Goal: Communication & Community: Connect with others

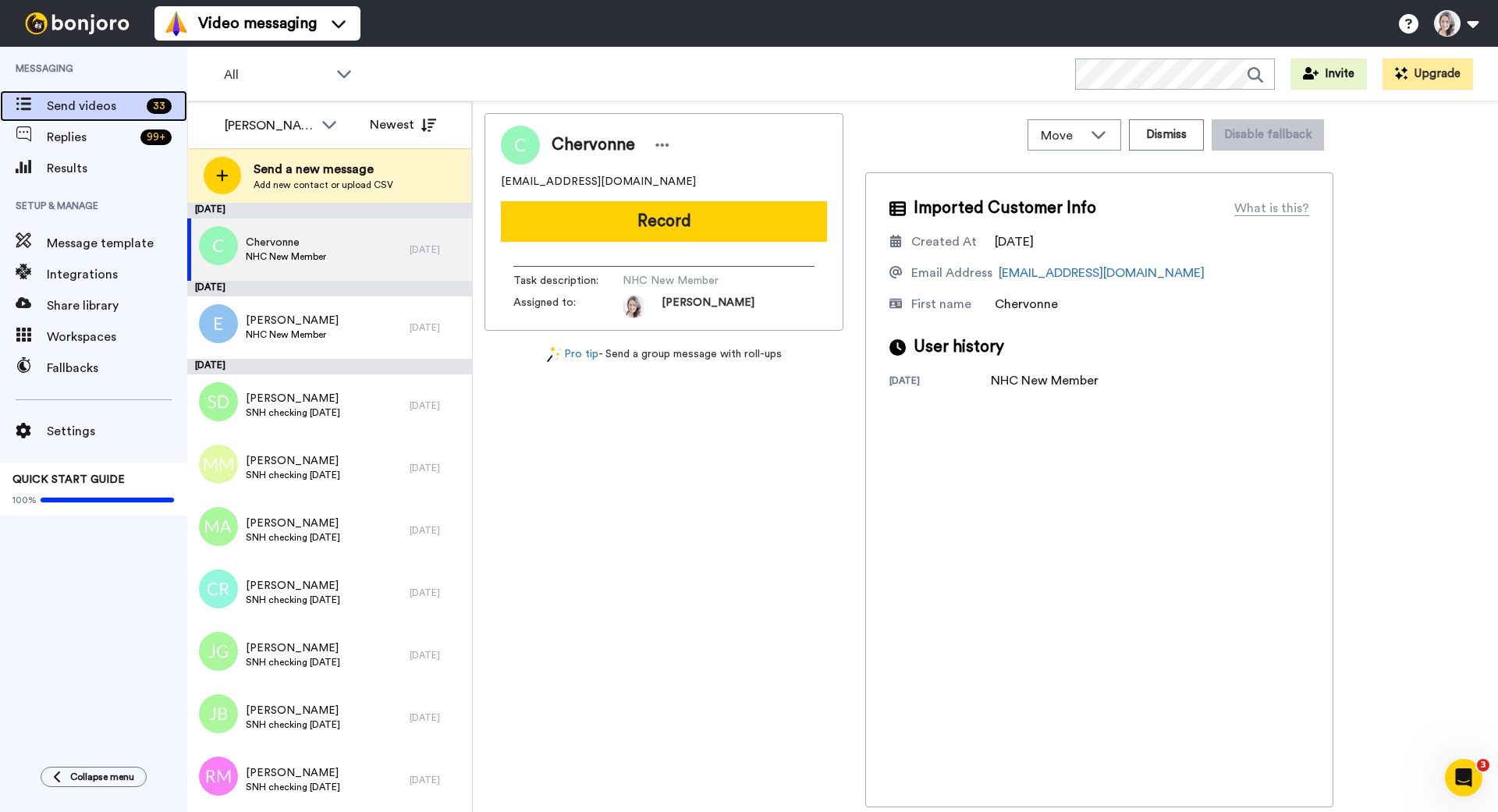
click at [80, 103] on span "Send videos" at bounding box center [94, 106] width 94 height 19
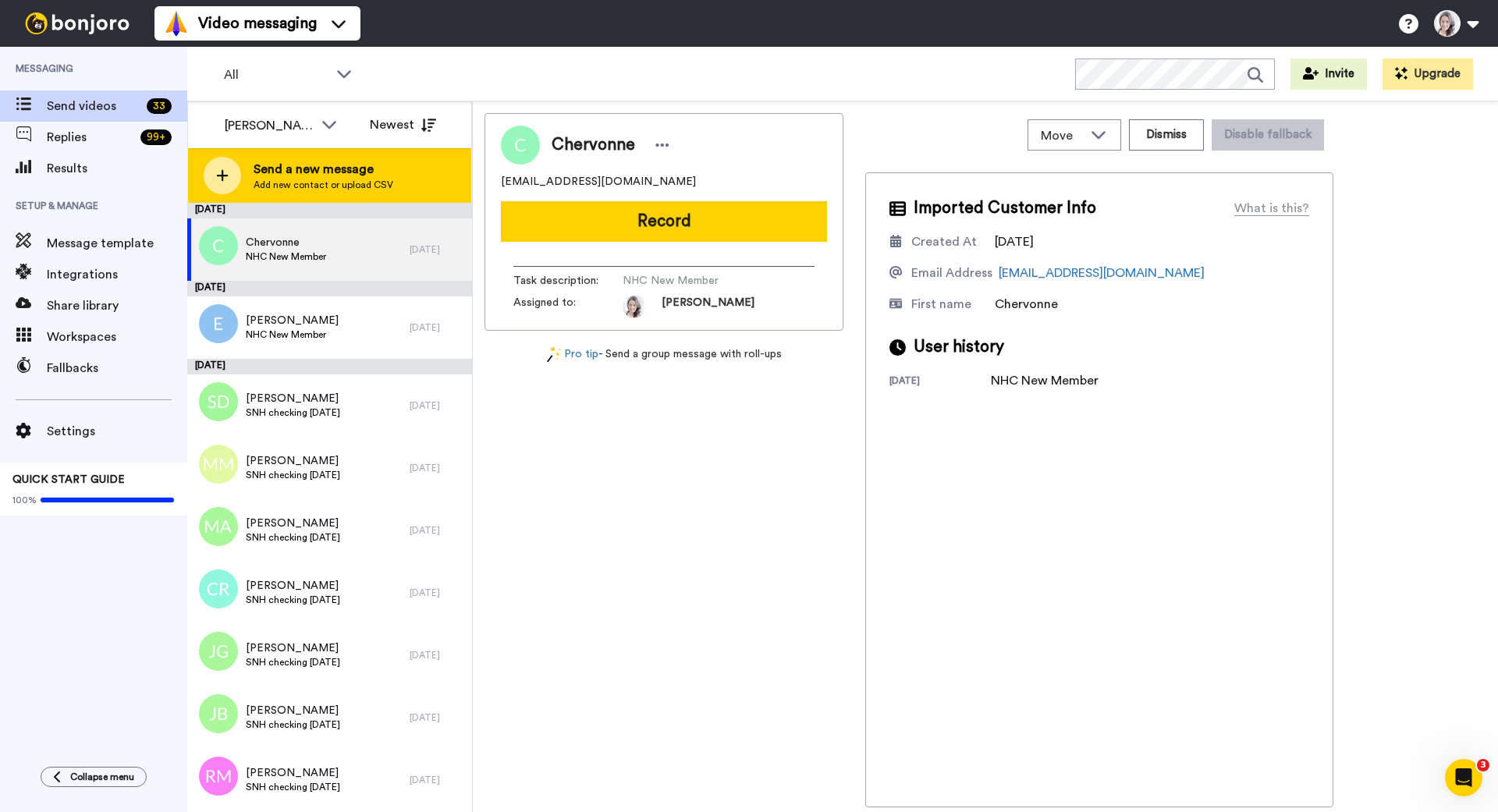
click at [226, 175] on icon at bounding box center [222, 176] width 11 height 11
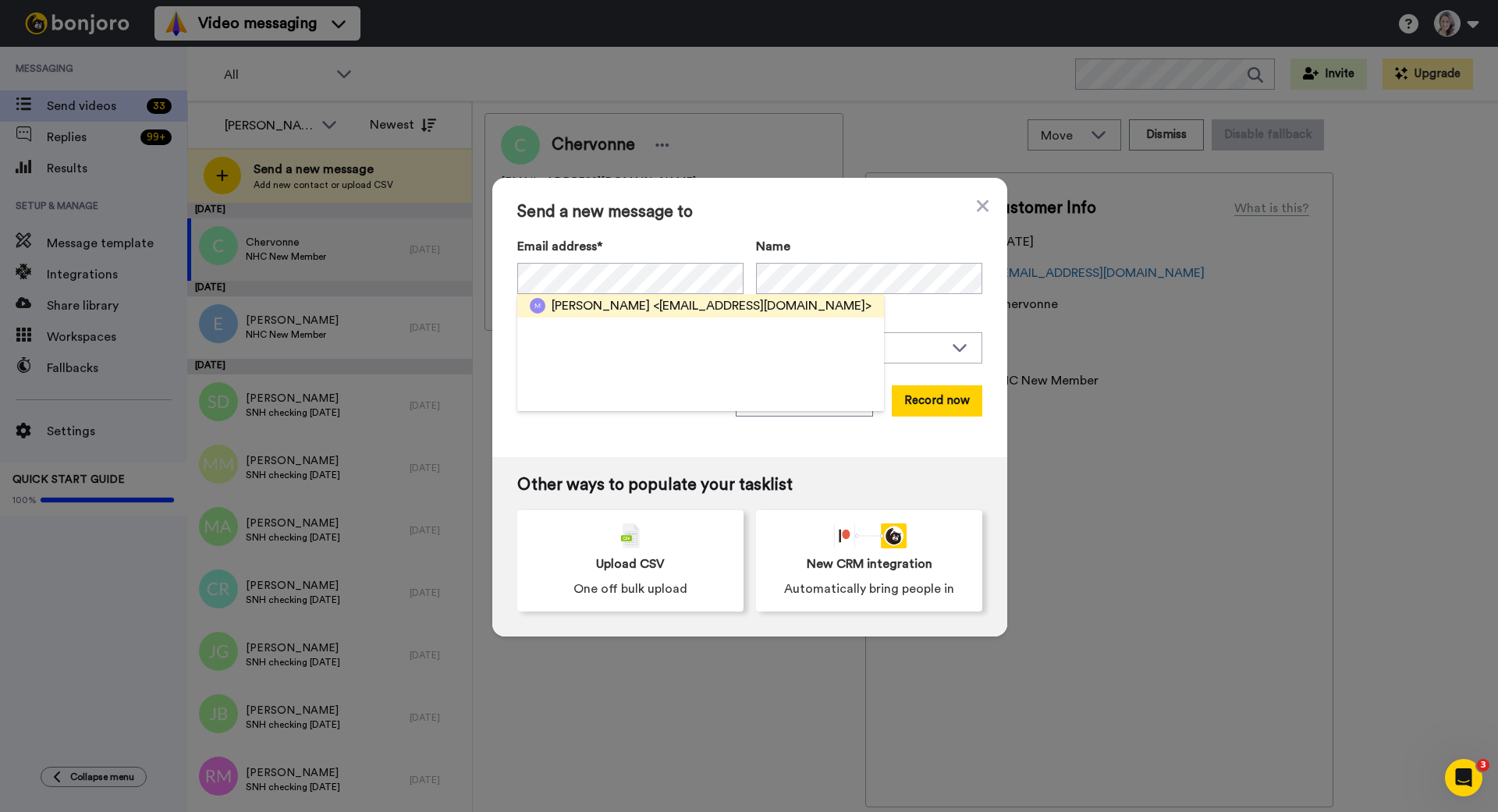
click at [653, 306] on span "<melissabveler@gmail.com>" at bounding box center [763, 305] width 219 height 19
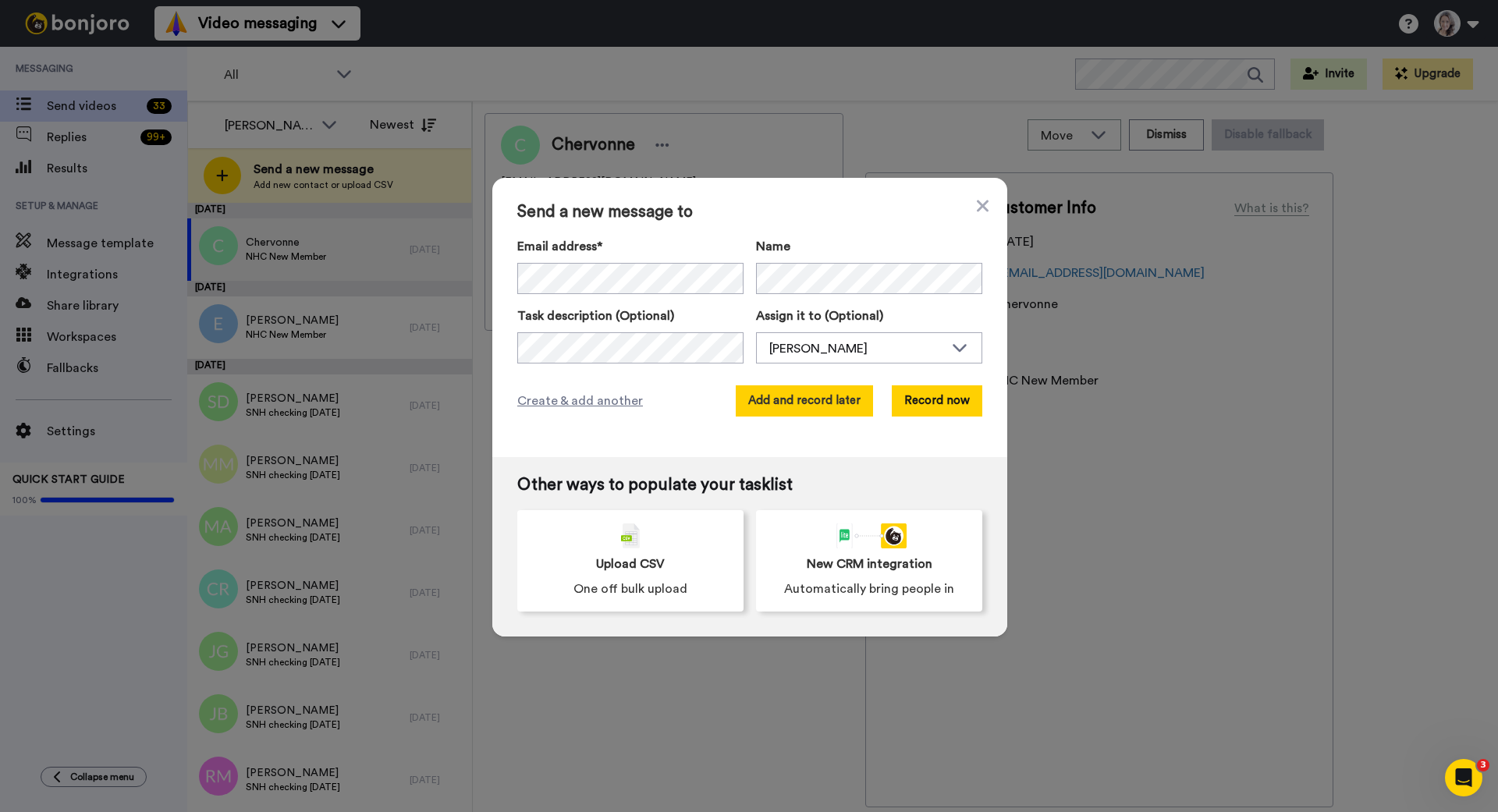
click at [830, 395] on button "Add and record later" at bounding box center [805, 401] width 138 height 31
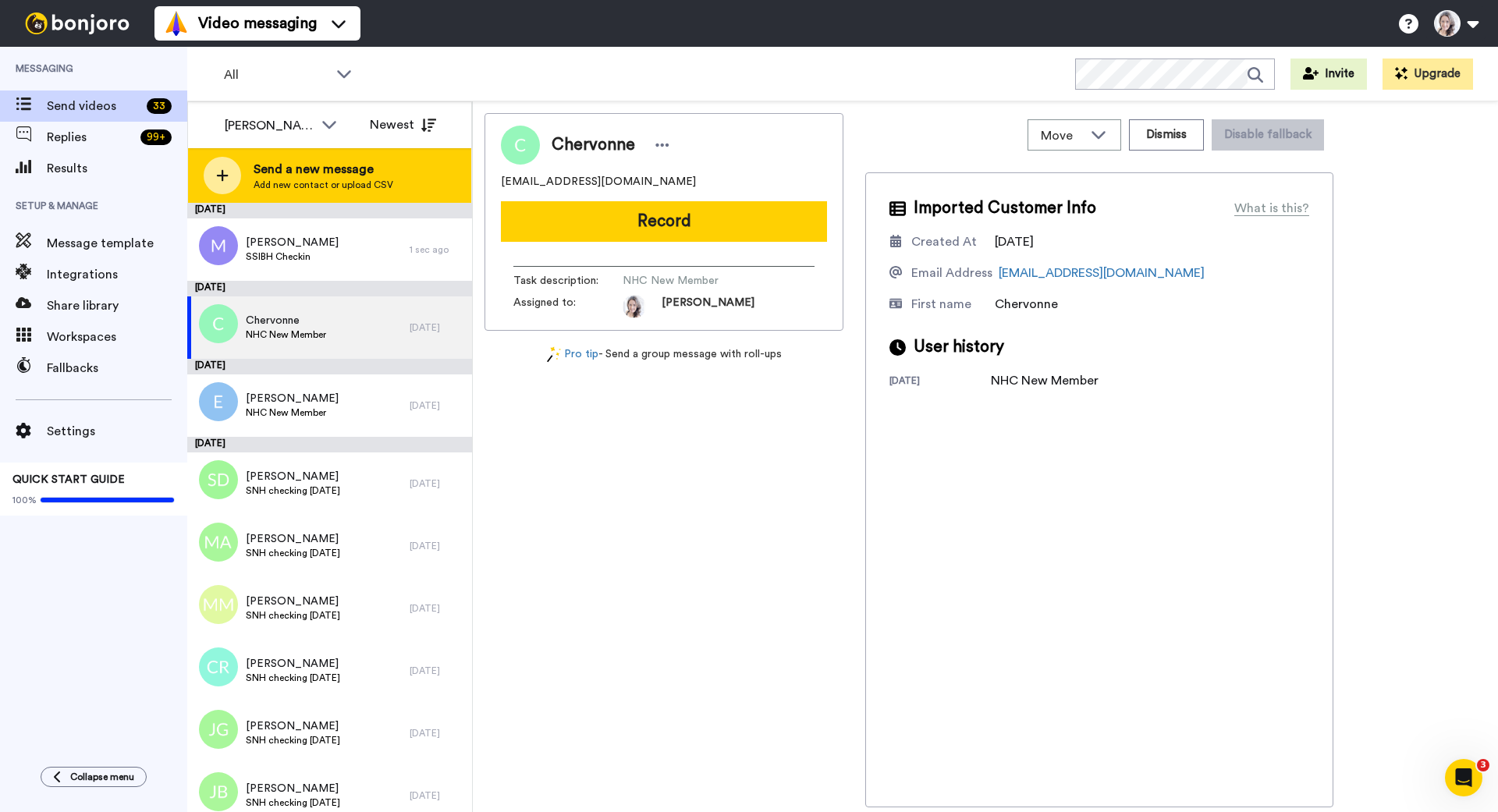
click at [237, 174] on div at bounding box center [222, 176] width 37 height 37
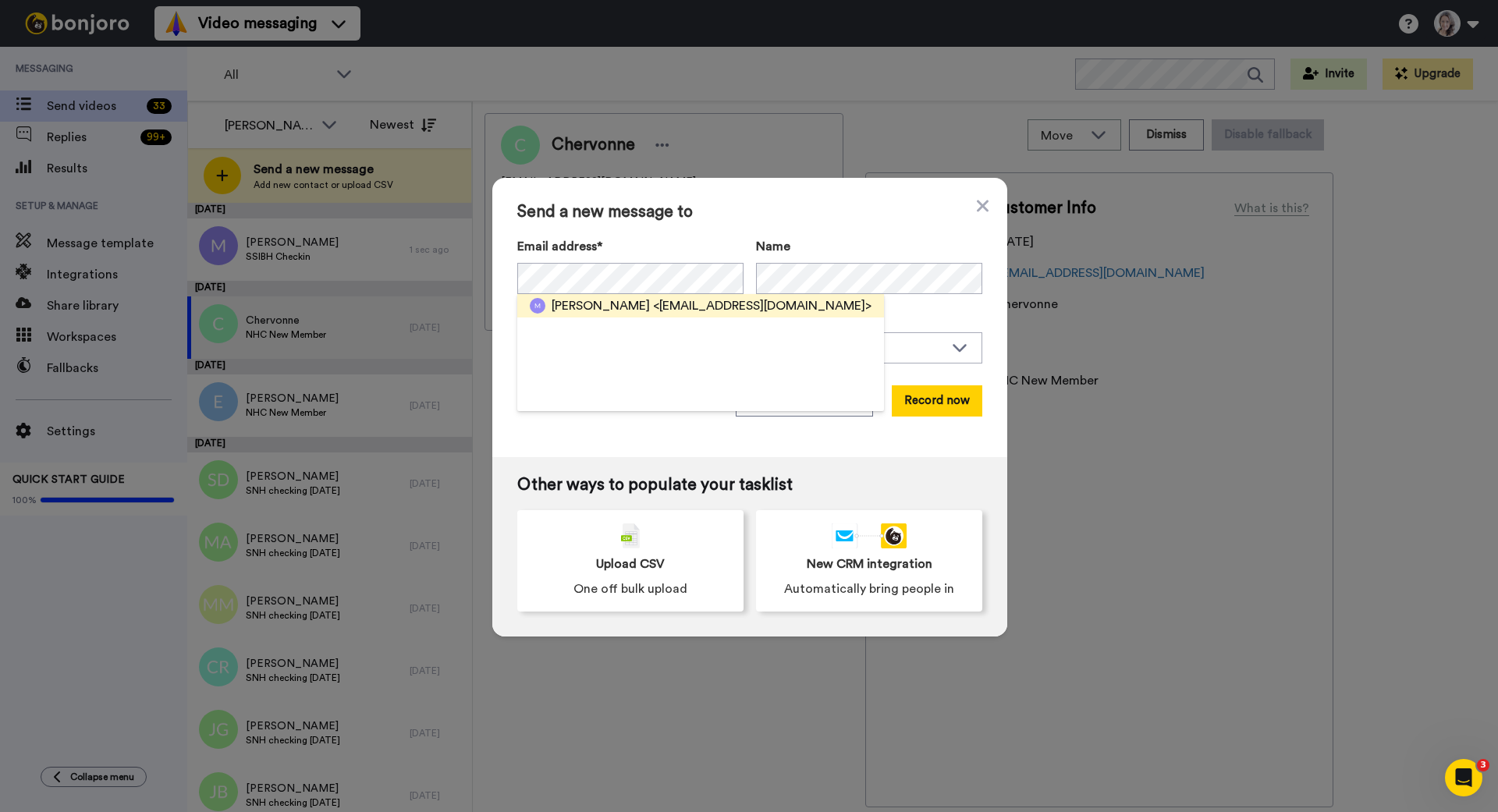
click at [653, 304] on span "<mlkielich@yahoo.com>" at bounding box center [763, 305] width 219 height 19
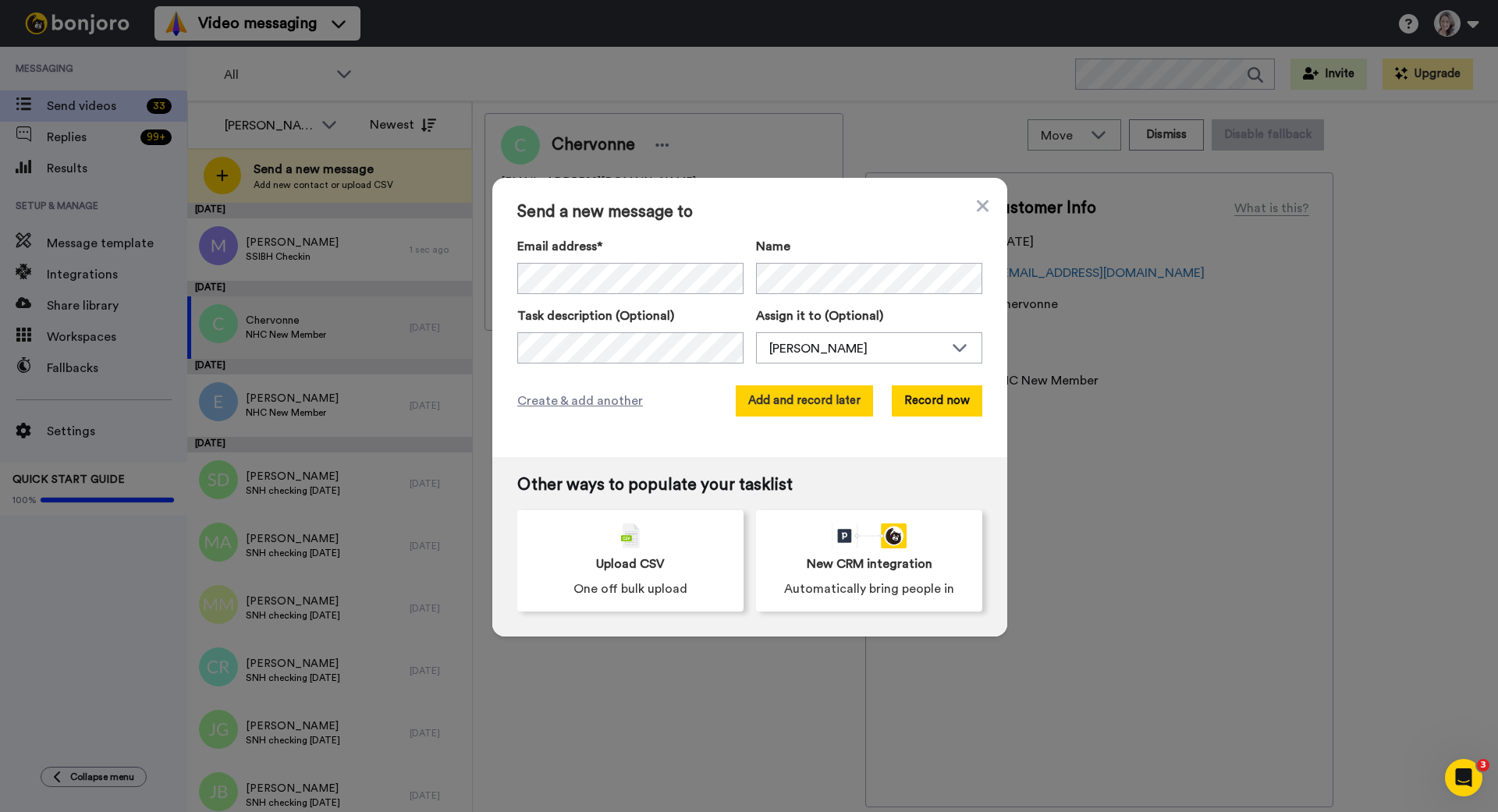
click at [806, 397] on button "Add and record later" at bounding box center [805, 401] width 138 height 31
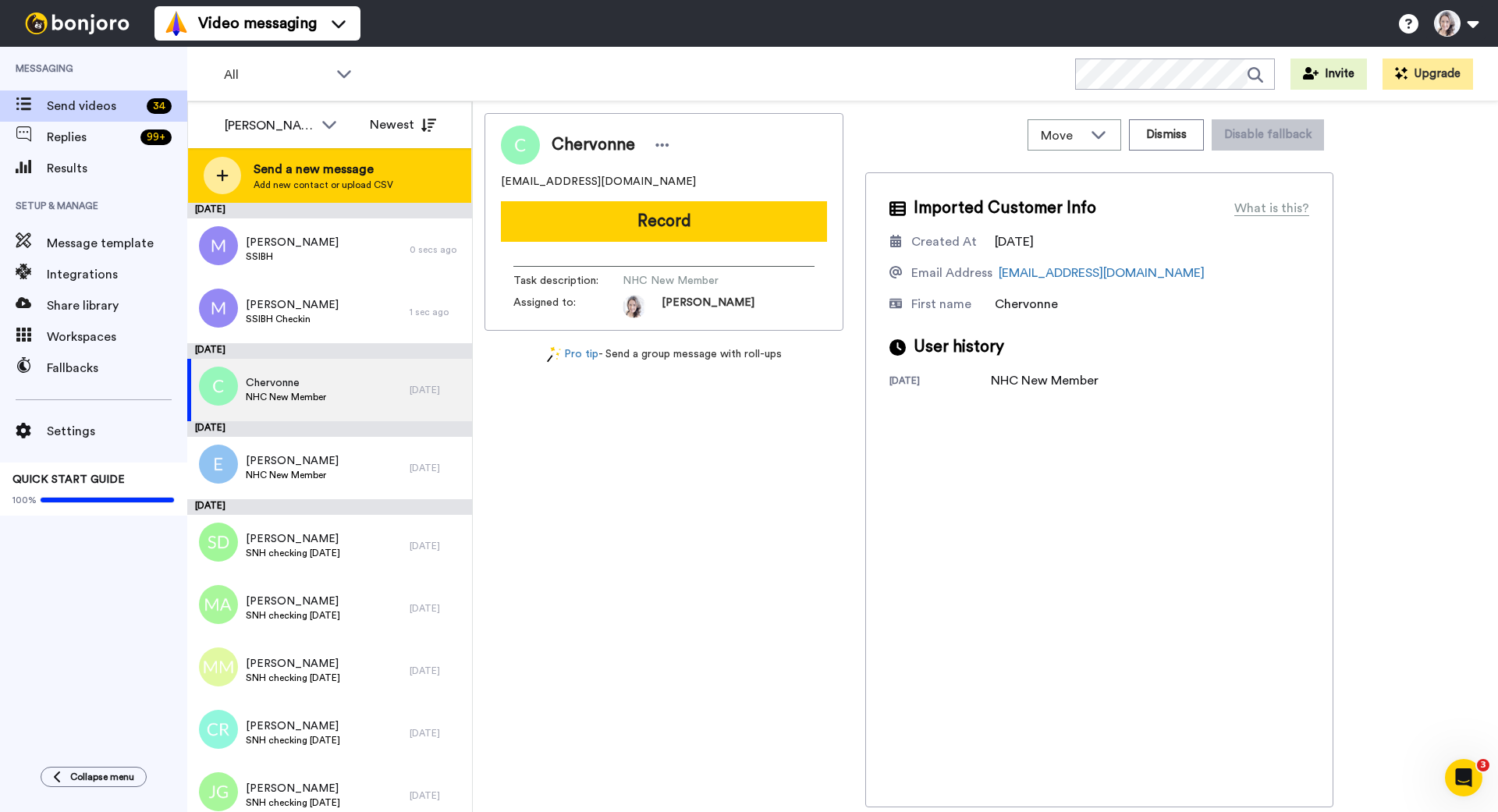
click at [229, 177] on div at bounding box center [222, 176] width 37 height 37
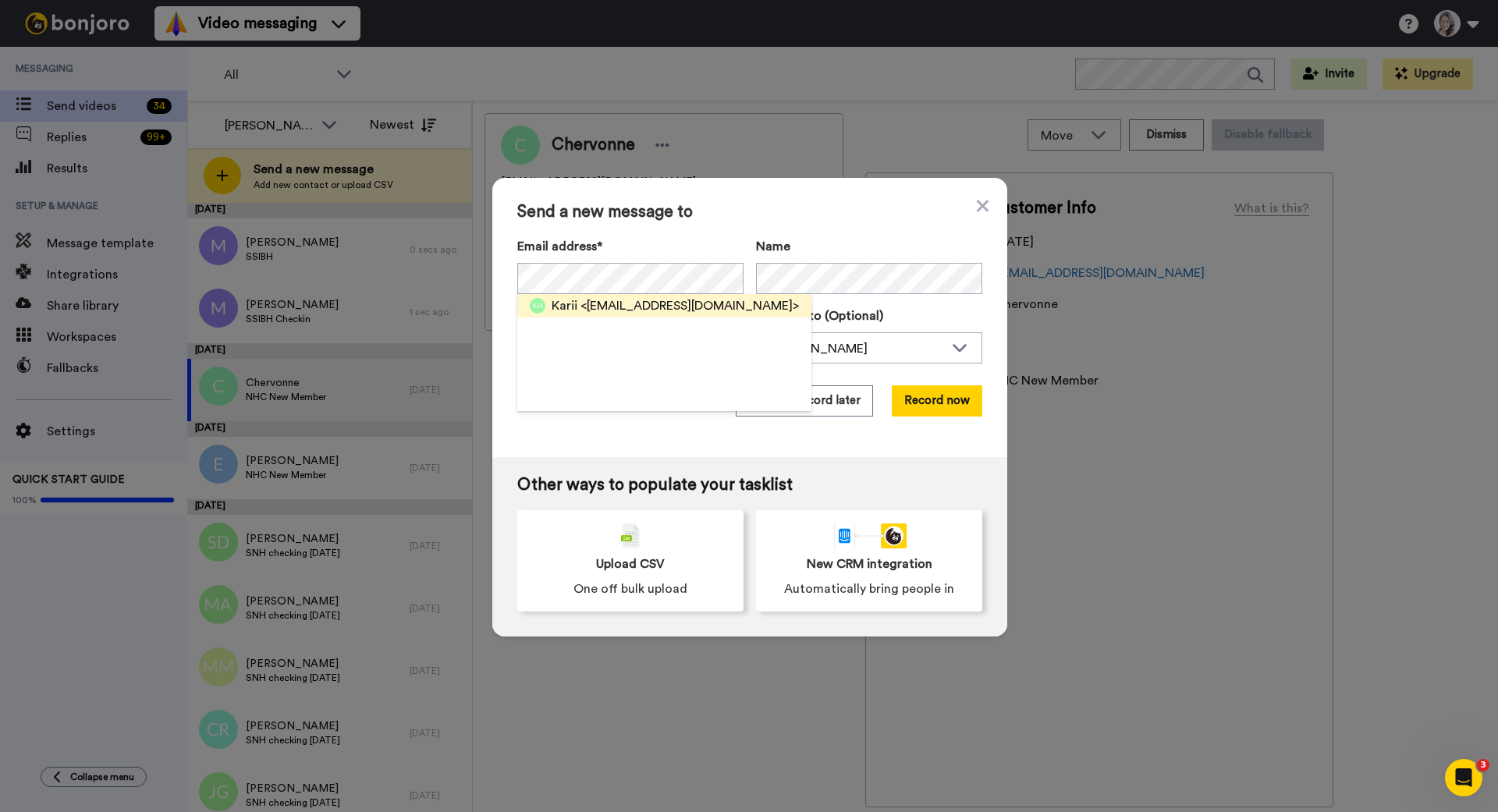
click at [628, 304] on span "<kholmstedt61@gmail.com>" at bounding box center [690, 305] width 219 height 19
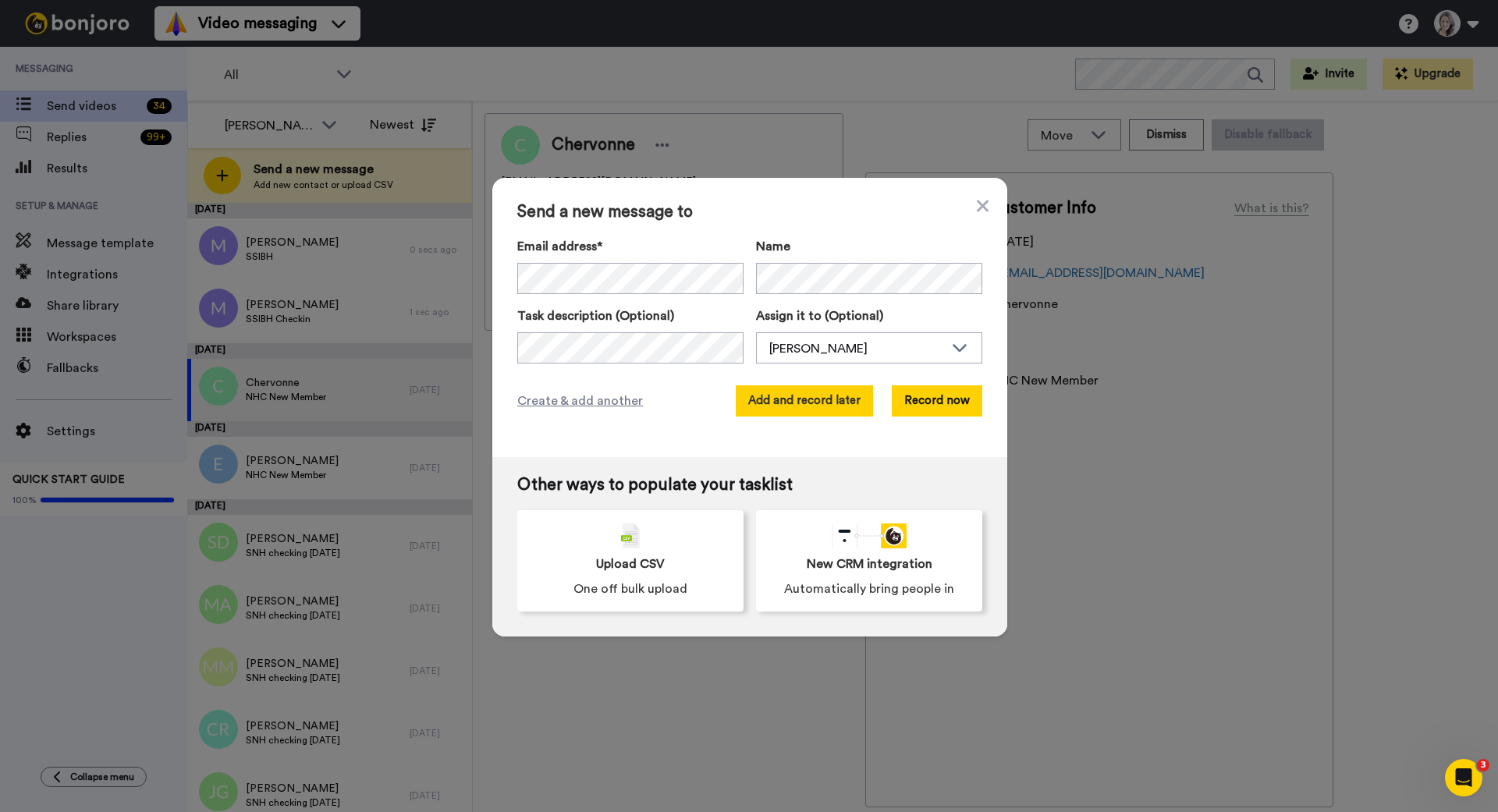
click at [800, 395] on button "Add and record later" at bounding box center [805, 401] width 138 height 31
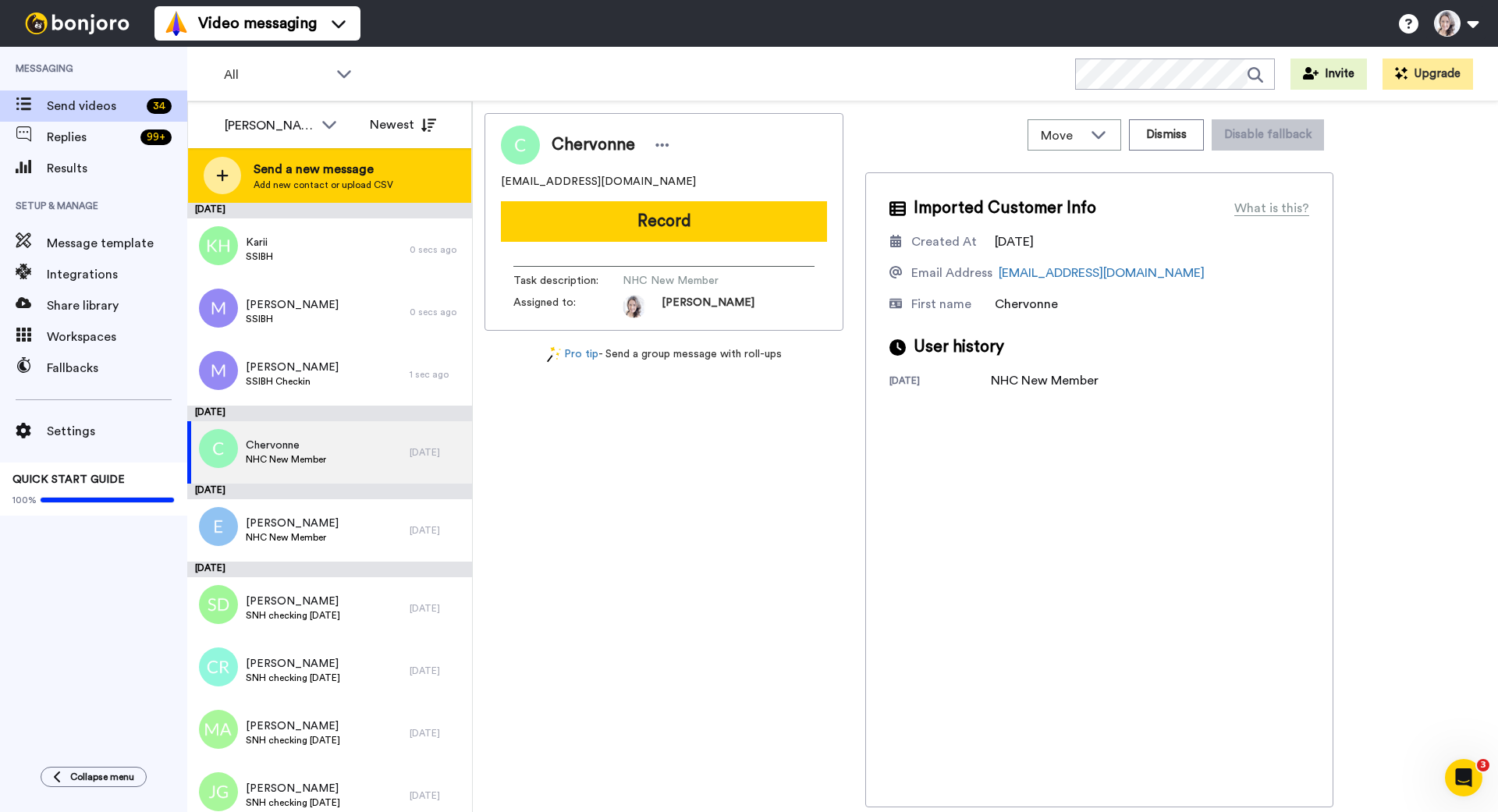
click at [229, 173] on div at bounding box center [222, 176] width 37 height 37
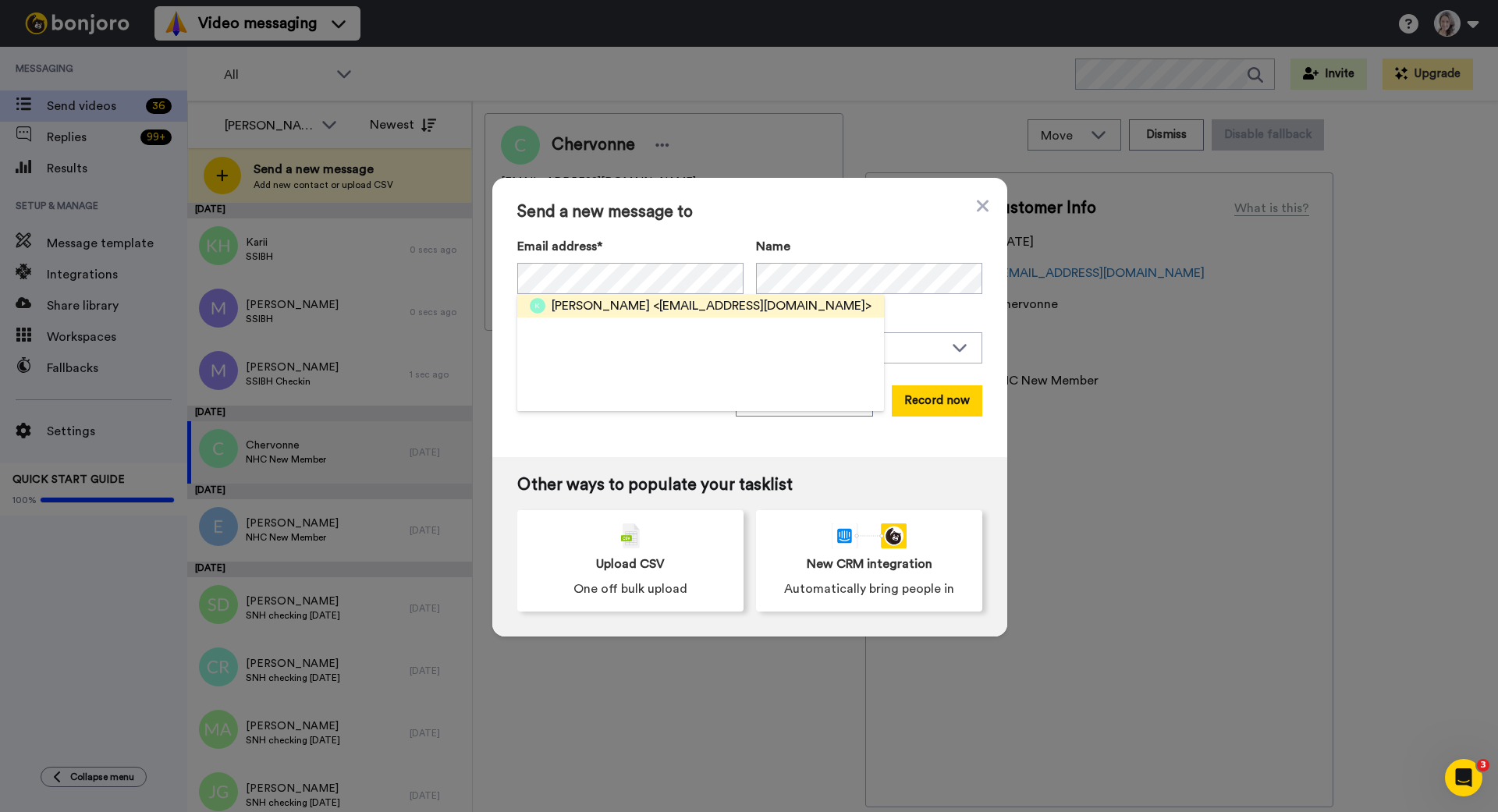
click at [564, 297] on span "Kate" at bounding box center [600, 305] width 98 height 19
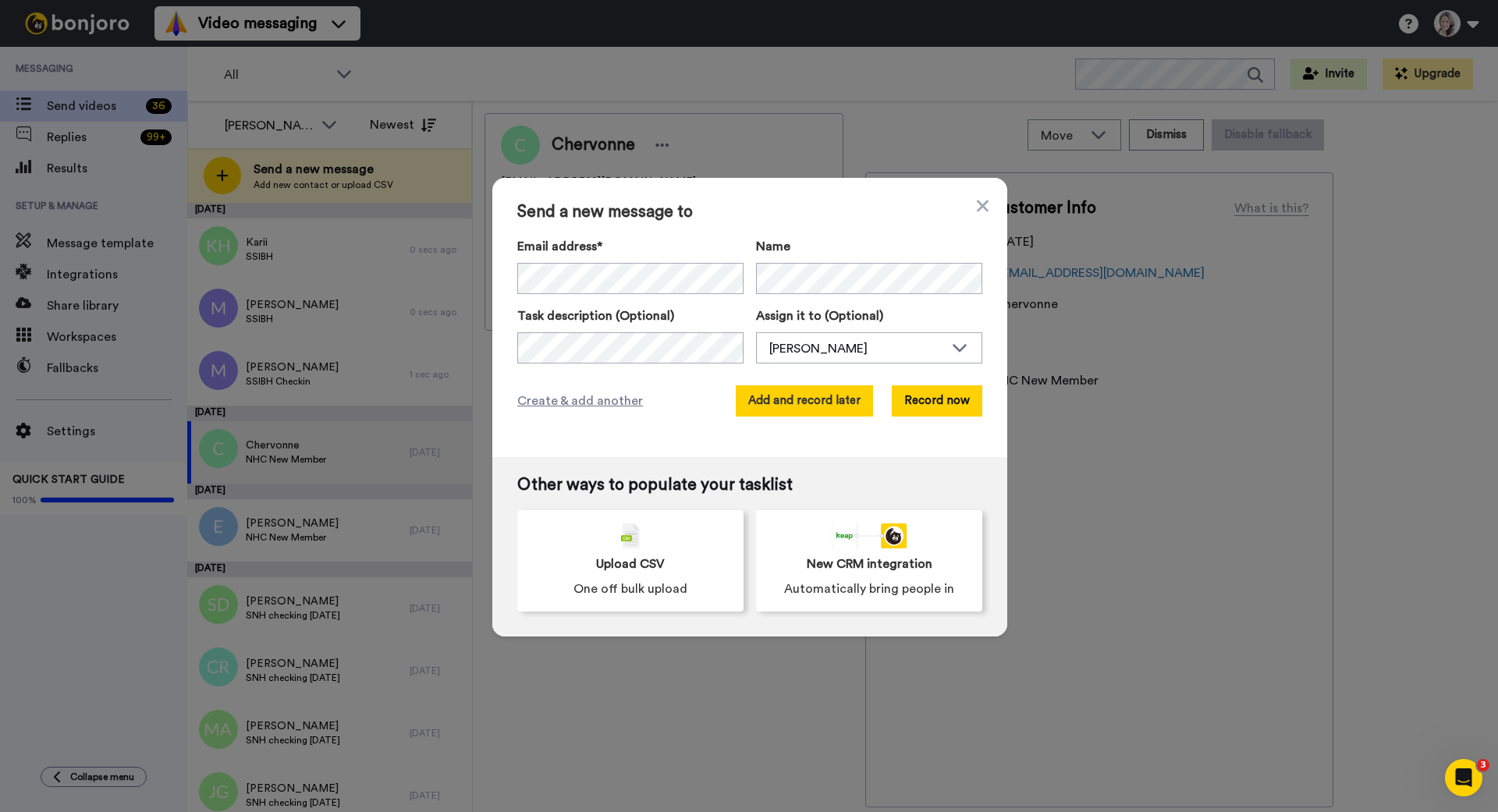
click at [824, 403] on button "Add and record later" at bounding box center [805, 401] width 138 height 31
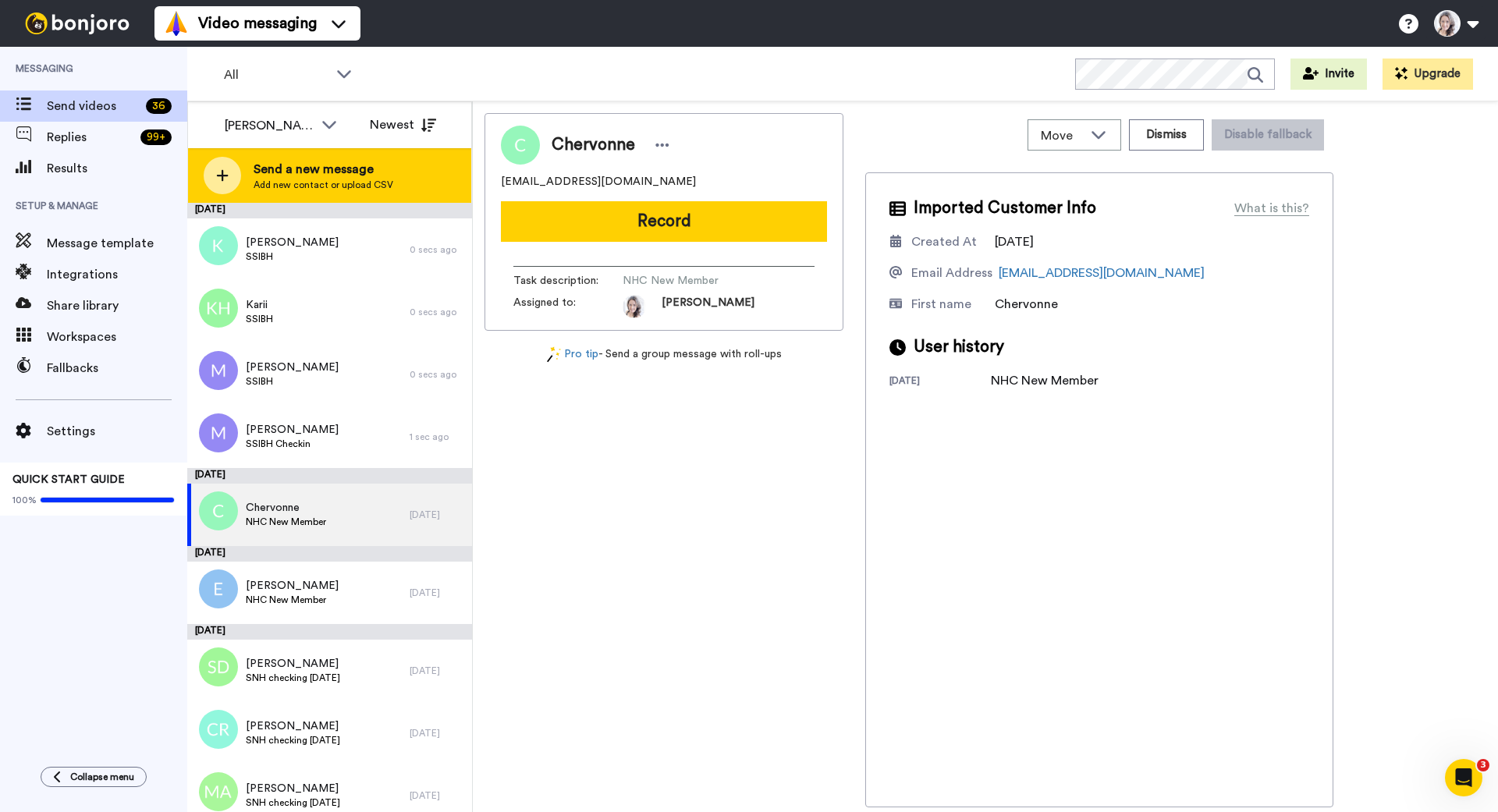
click at [219, 181] on icon at bounding box center [222, 176] width 12 height 14
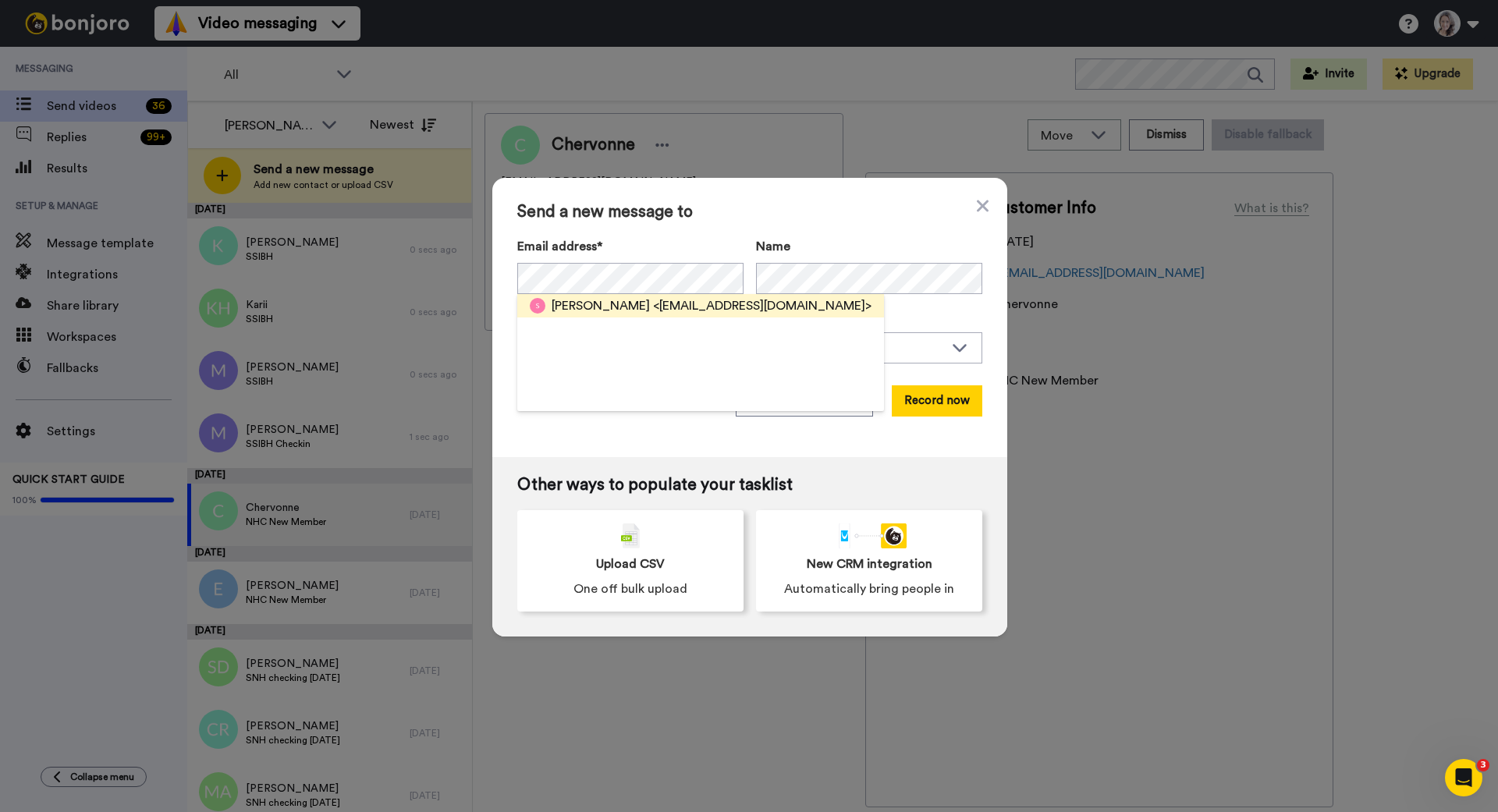
click at [653, 306] on span "<susankendrick7@gmail.com>" at bounding box center [763, 305] width 219 height 19
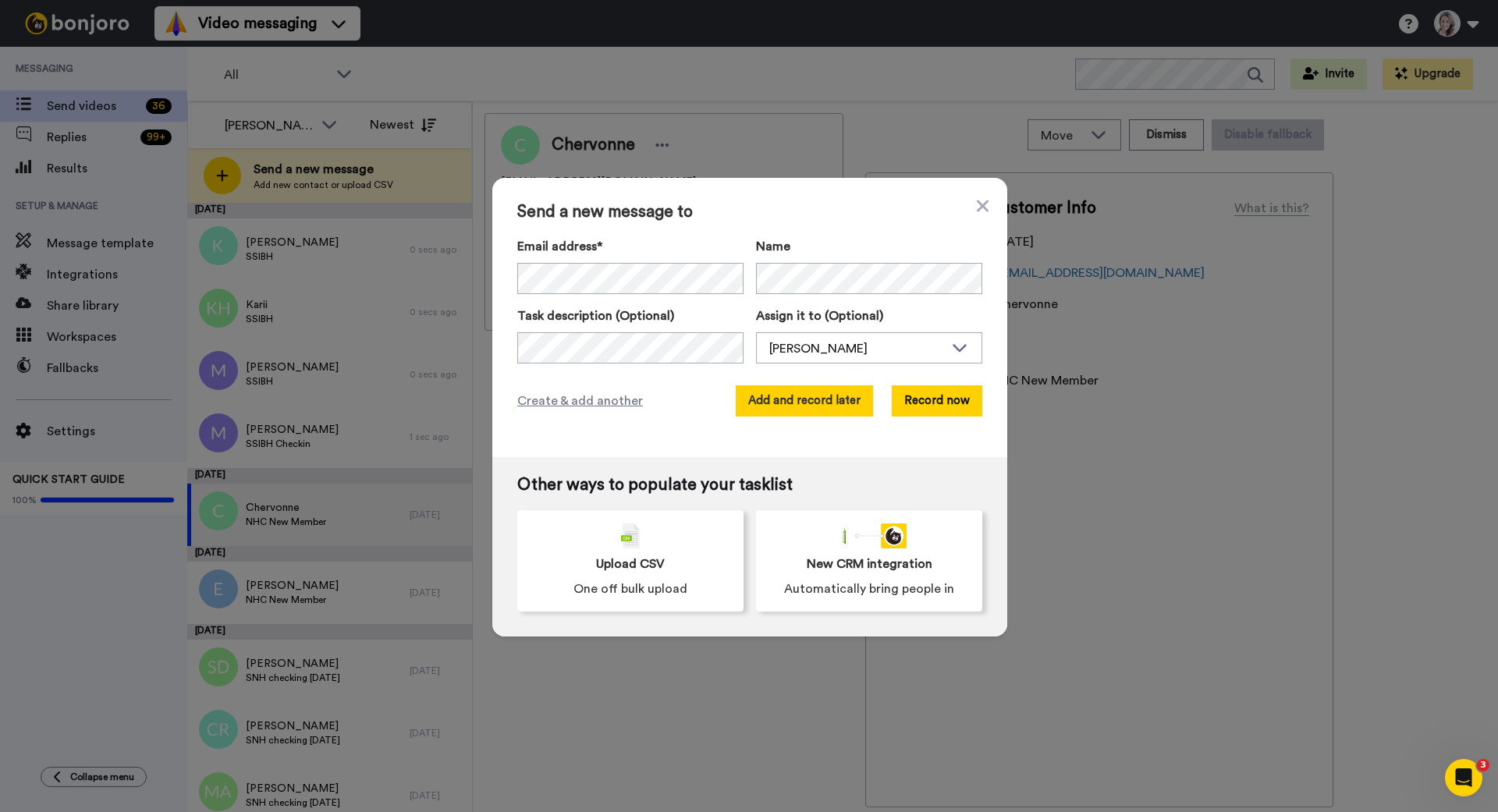
click at [787, 407] on button "Add and record later" at bounding box center [805, 401] width 138 height 31
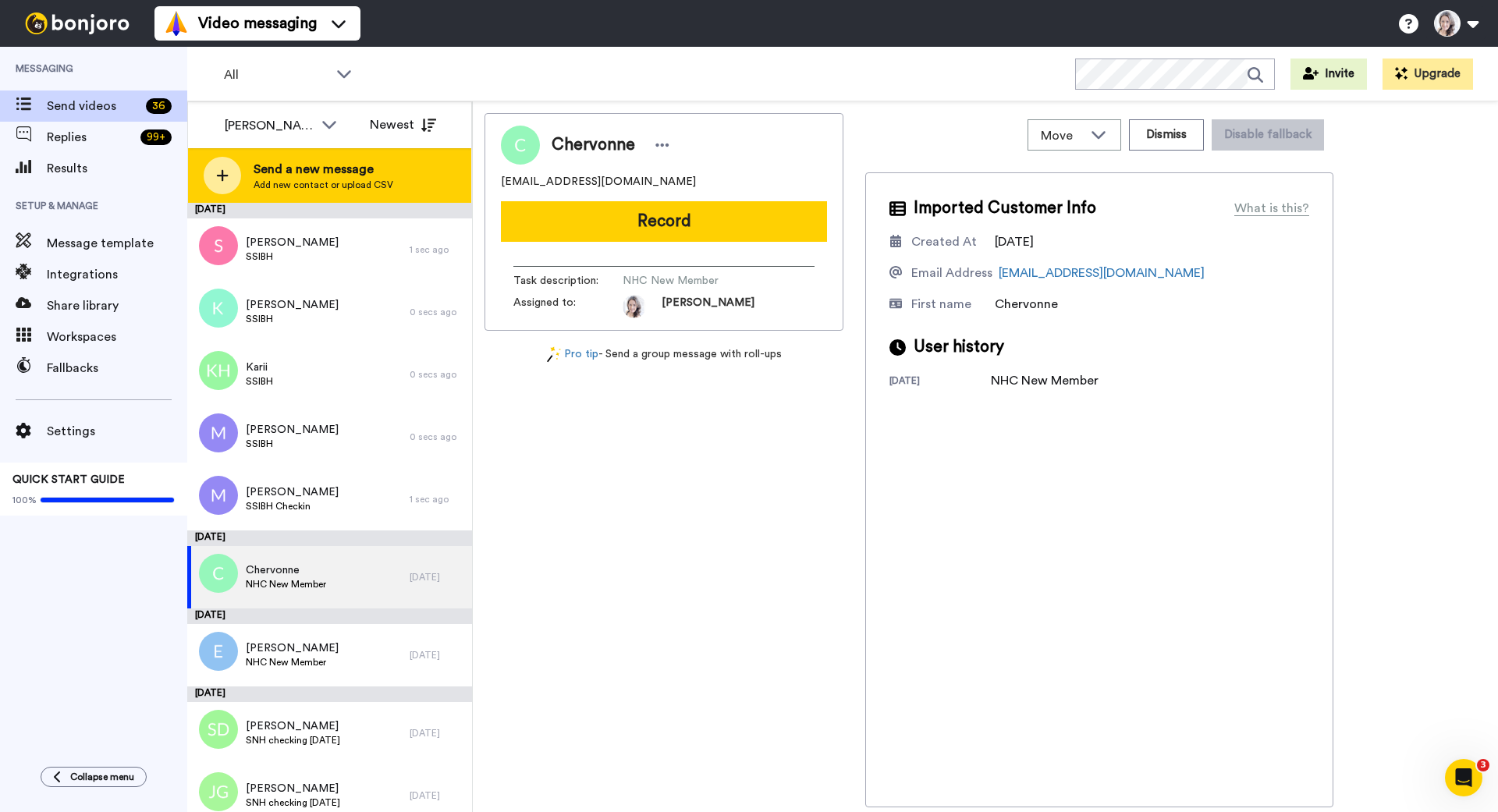
click at [227, 174] on icon at bounding box center [222, 176] width 12 height 14
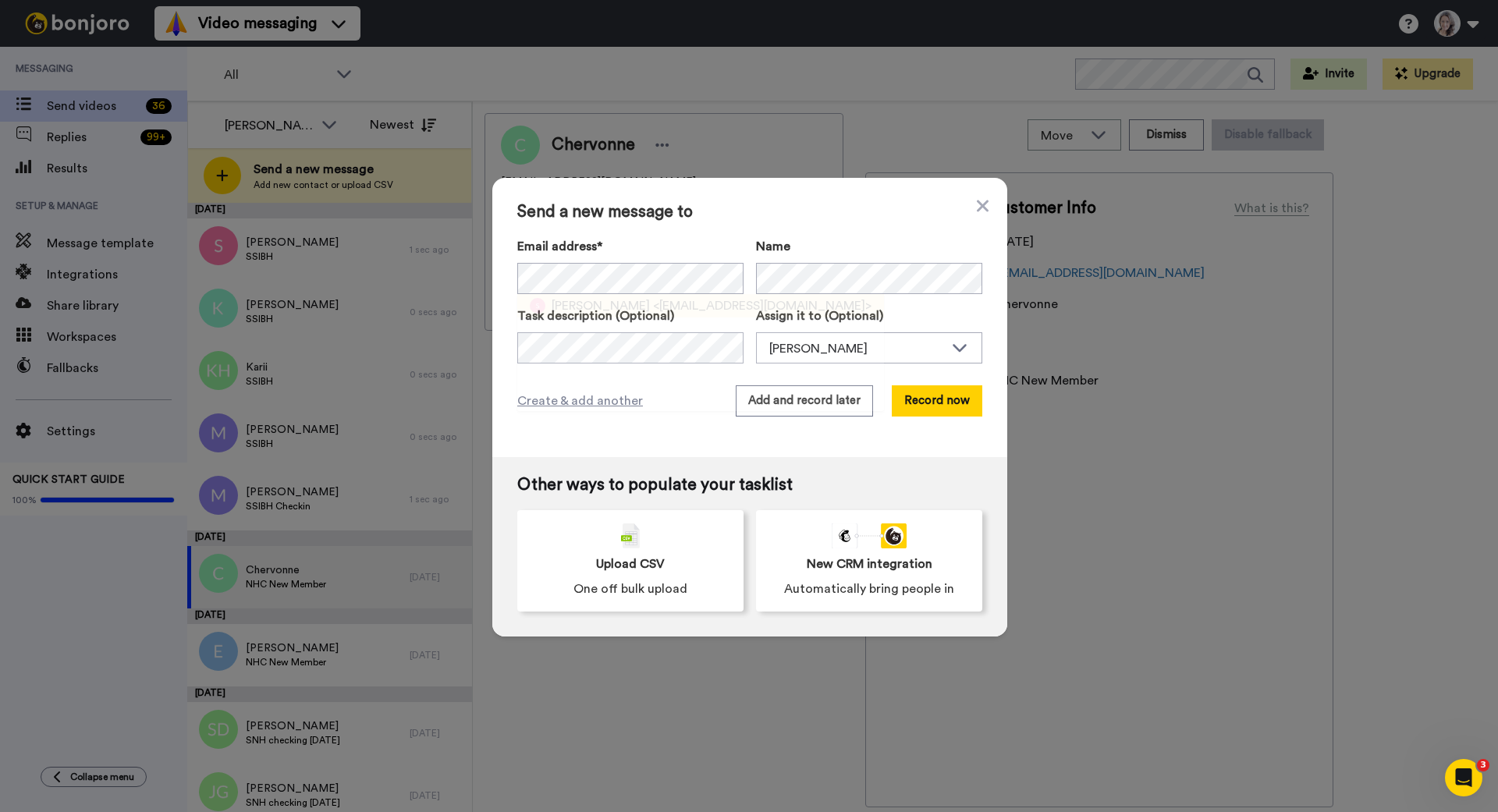
click at [582, 294] on div "Shelley <smtonner@verizon.net>" at bounding box center [700, 305] width 366 height 24
click at [797, 393] on button "Add and record later" at bounding box center [805, 401] width 138 height 31
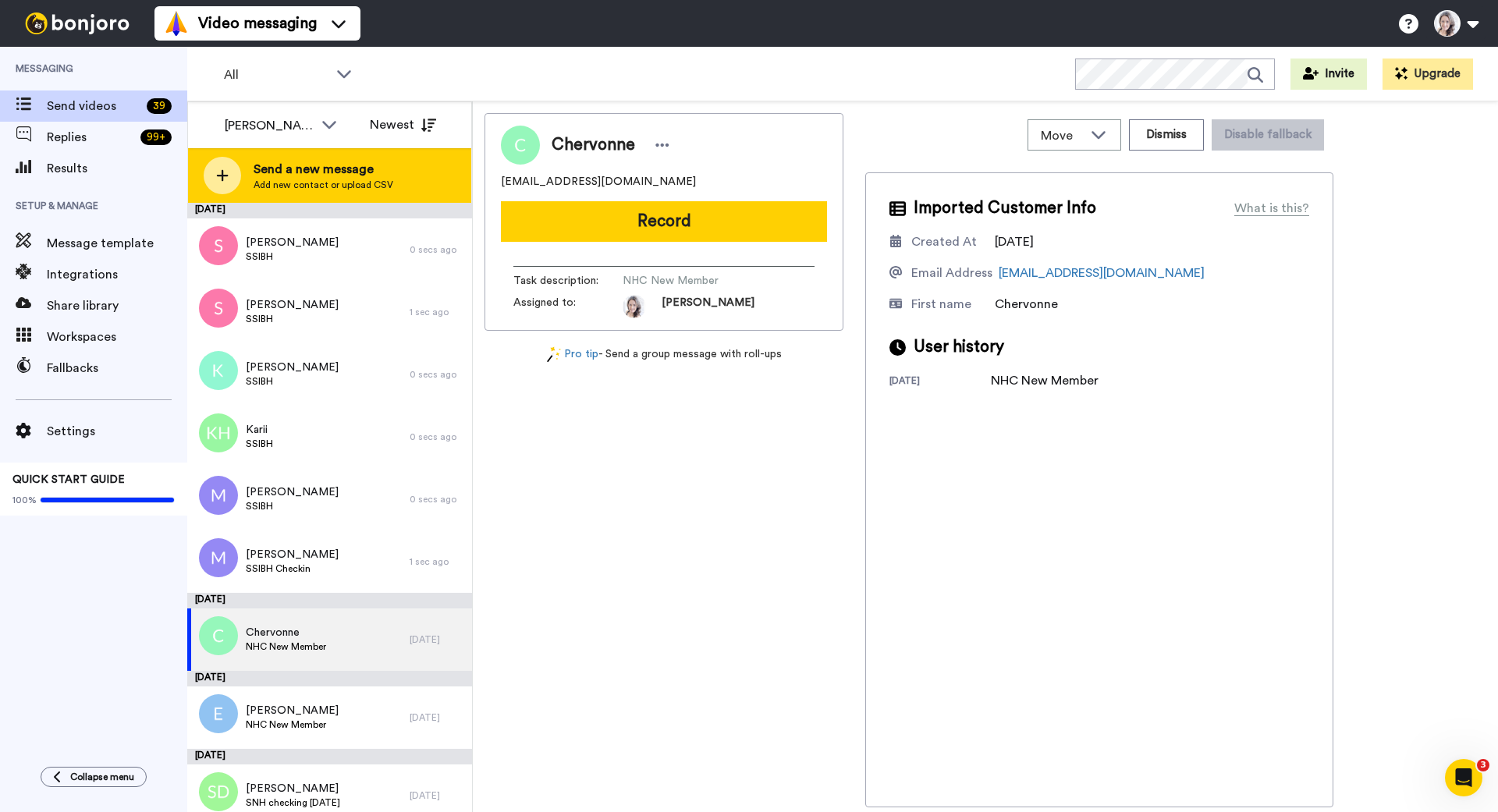
click at [220, 174] on icon at bounding box center [222, 176] width 12 height 14
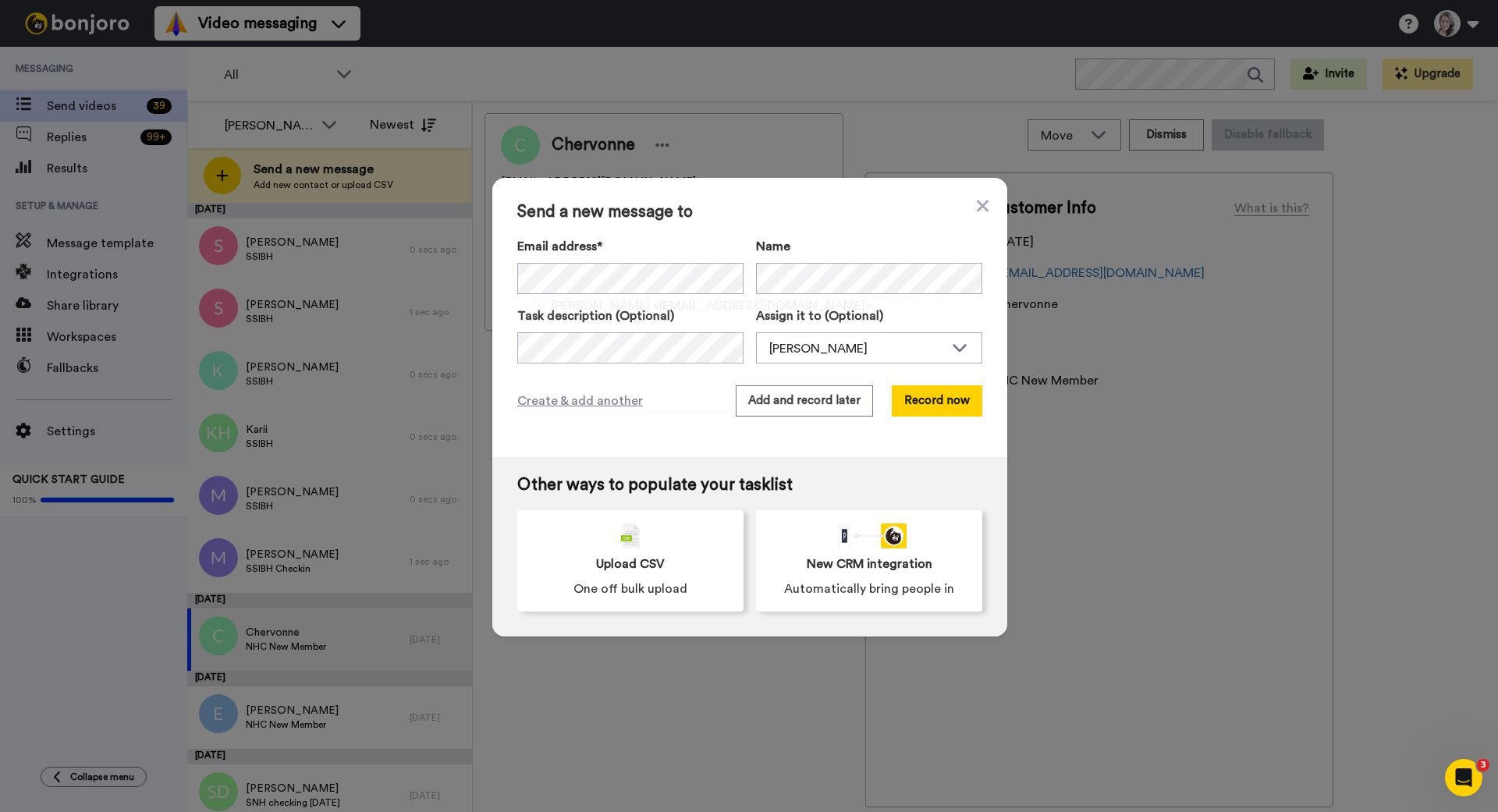
click at [653, 306] on span "<robyn_murray@bigpond.com>" at bounding box center [763, 305] width 219 height 19
click at [815, 400] on button "Add and record later" at bounding box center [805, 401] width 138 height 31
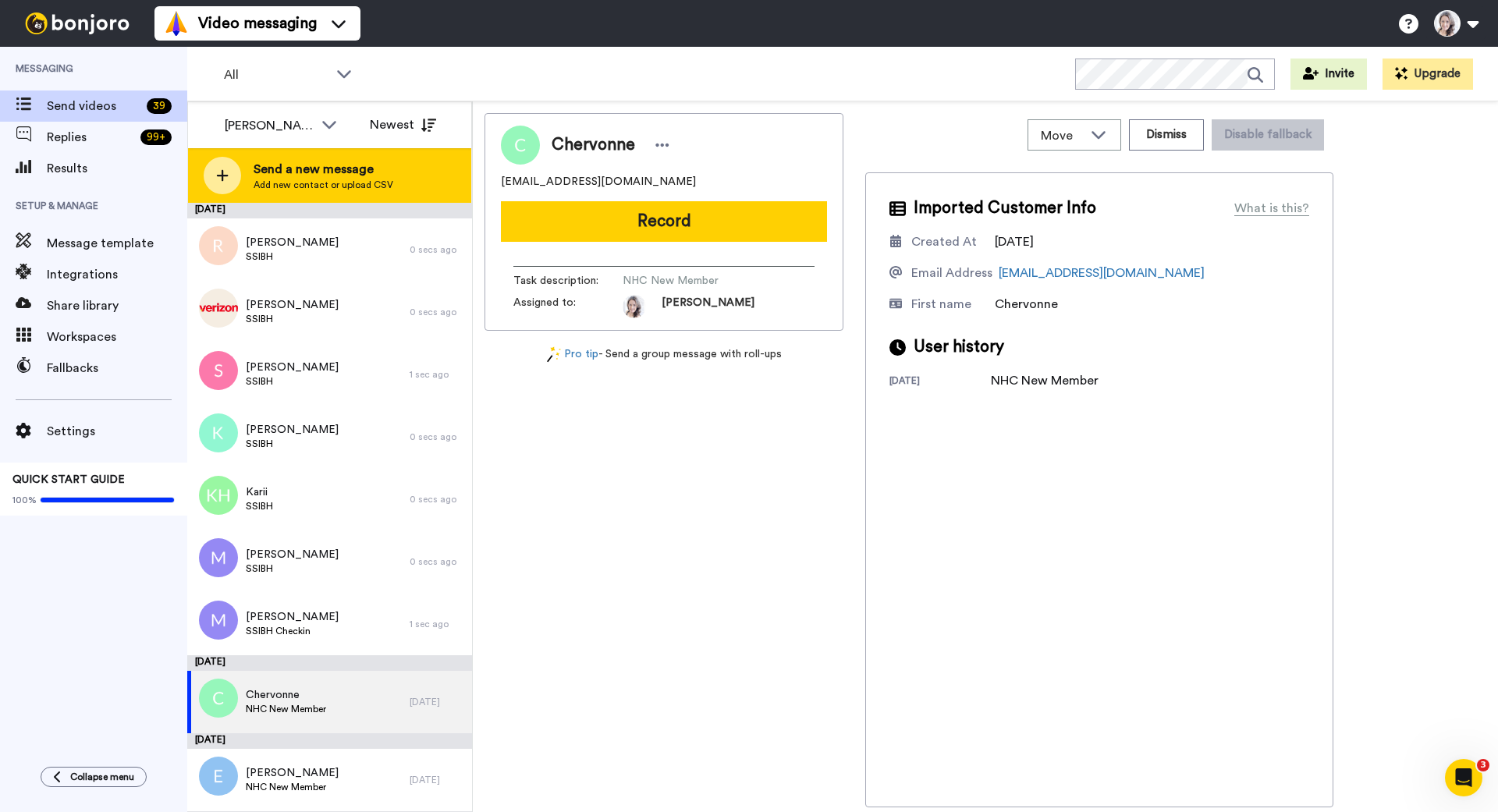
click at [226, 178] on icon at bounding box center [222, 176] width 12 height 14
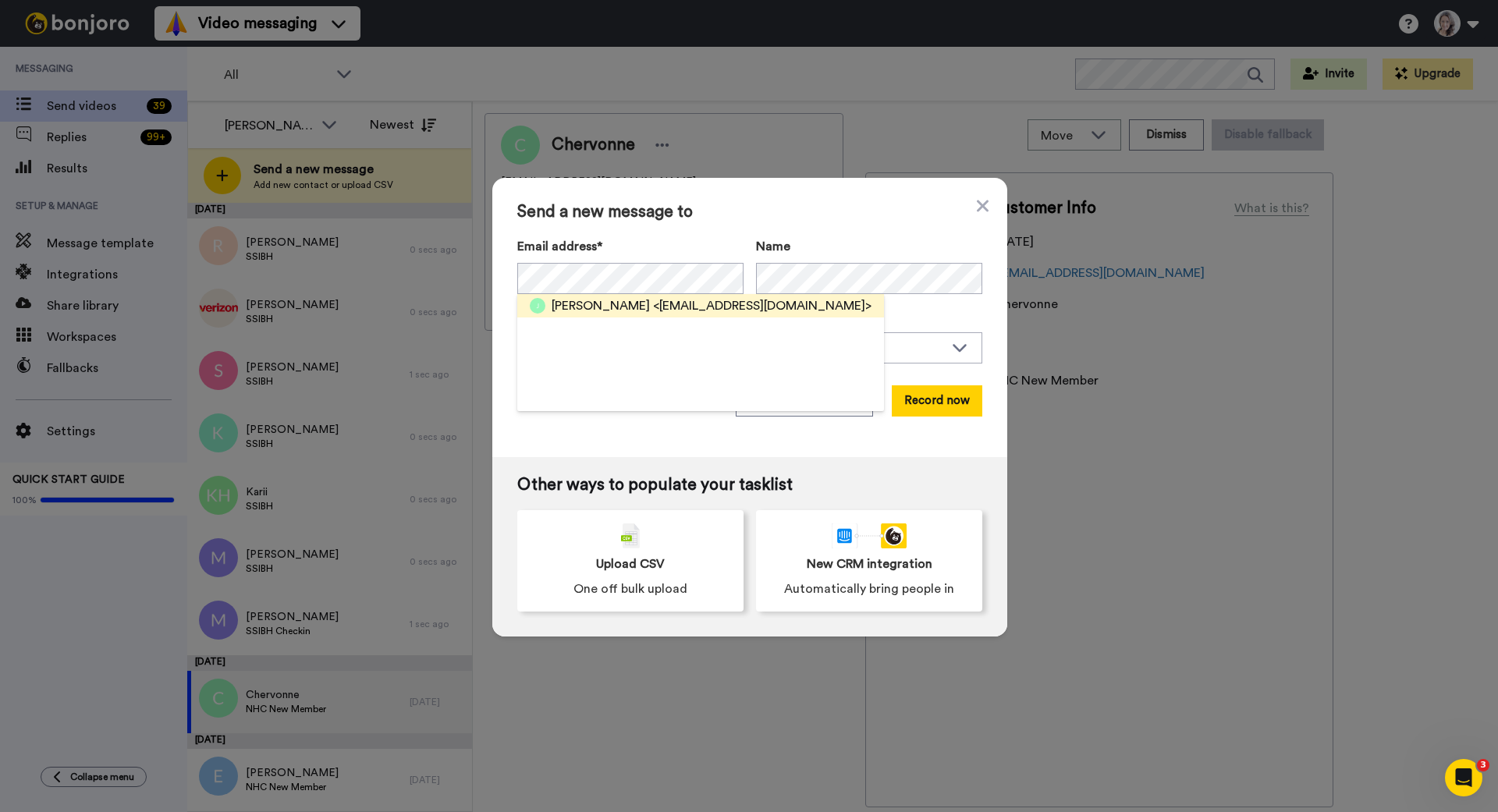
click at [653, 300] on span "<jkbuenrostro@gmail.com>" at bounding box center [763, 305] width 219 height 19
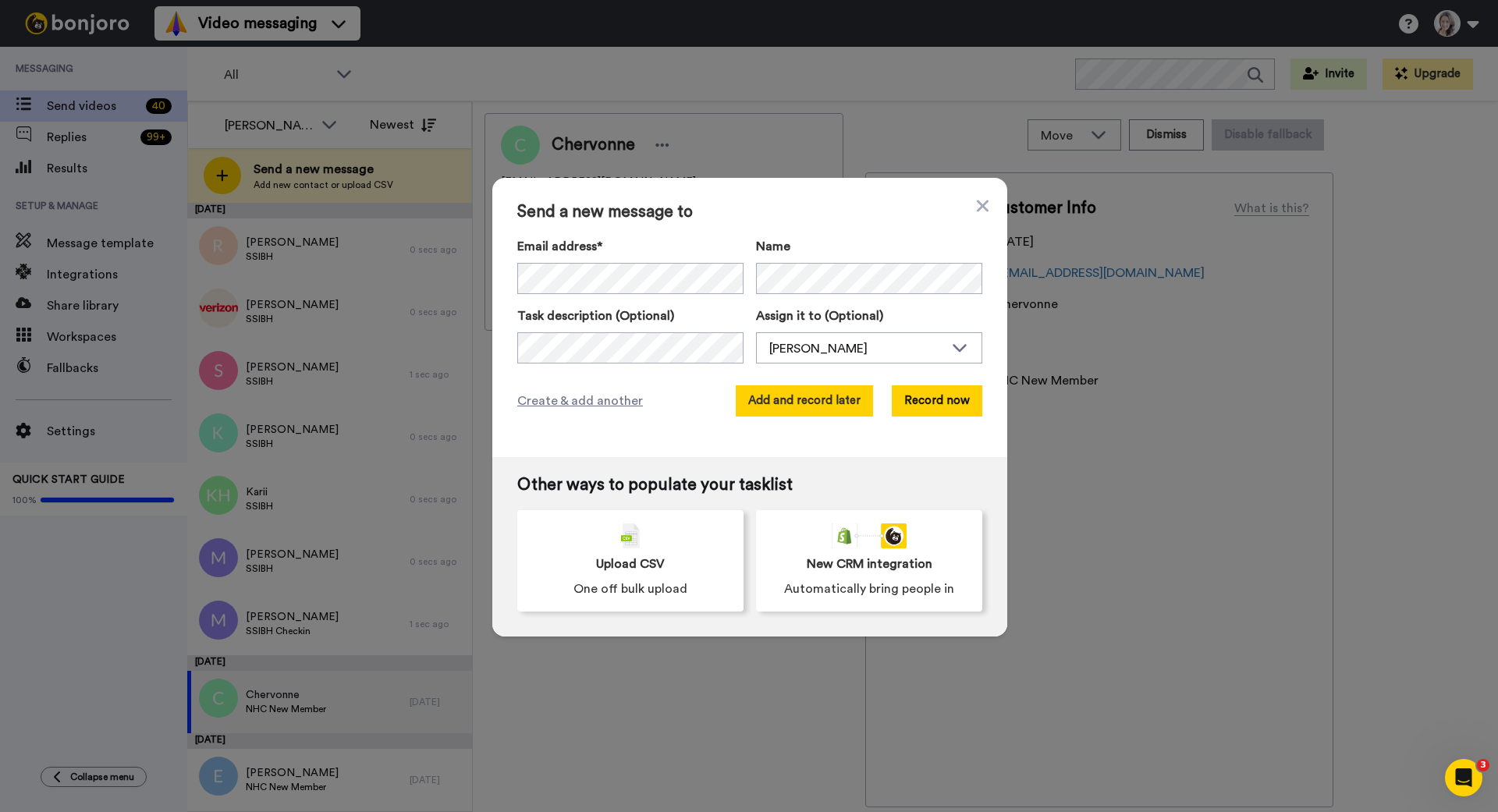
click at [798, 394] on button "Add and record later" at bounding box center [805, 401] width 138 height 31
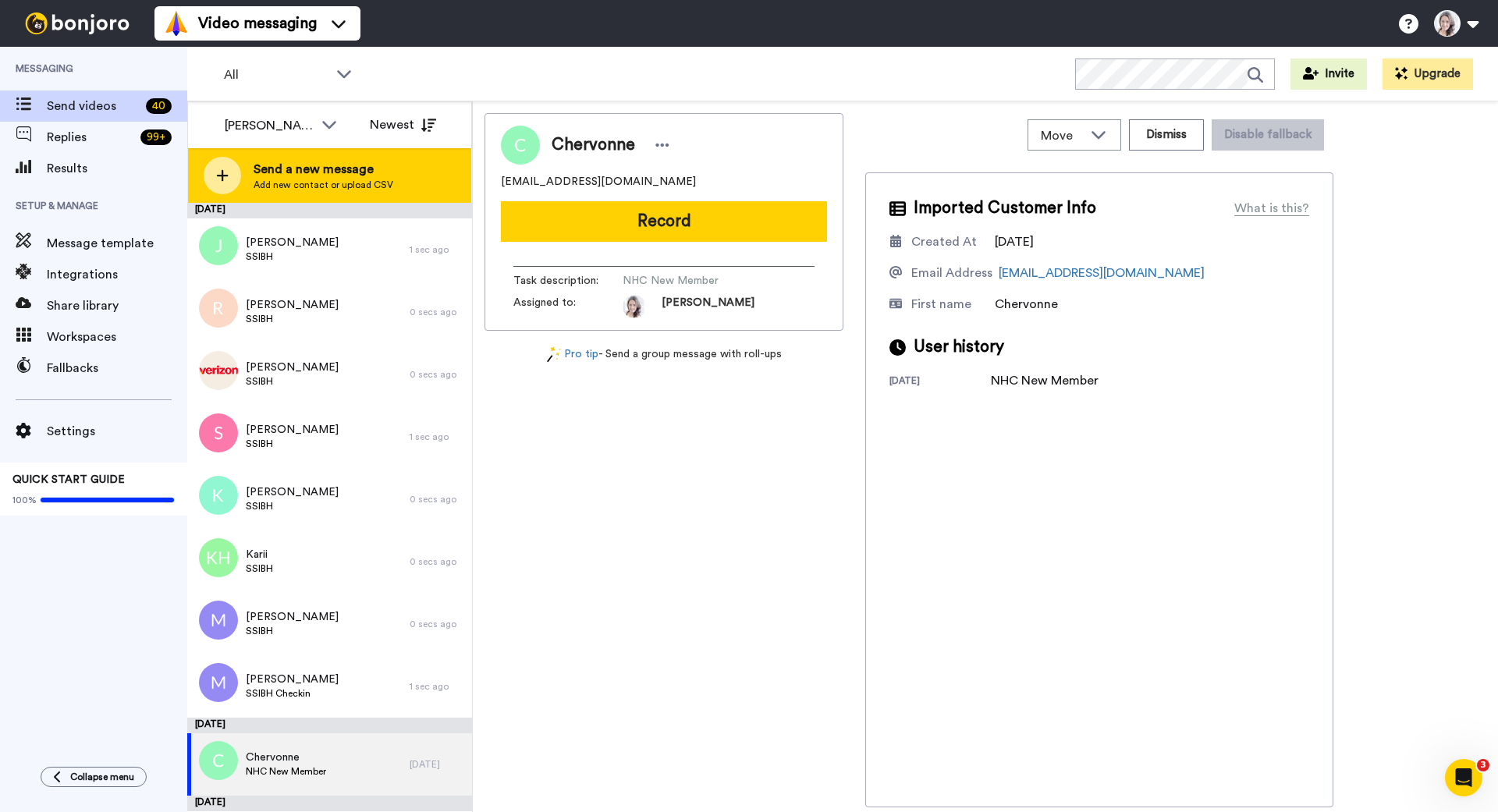
click at [228, 184] on div at bounding box center [222, 176] width 37 height 37
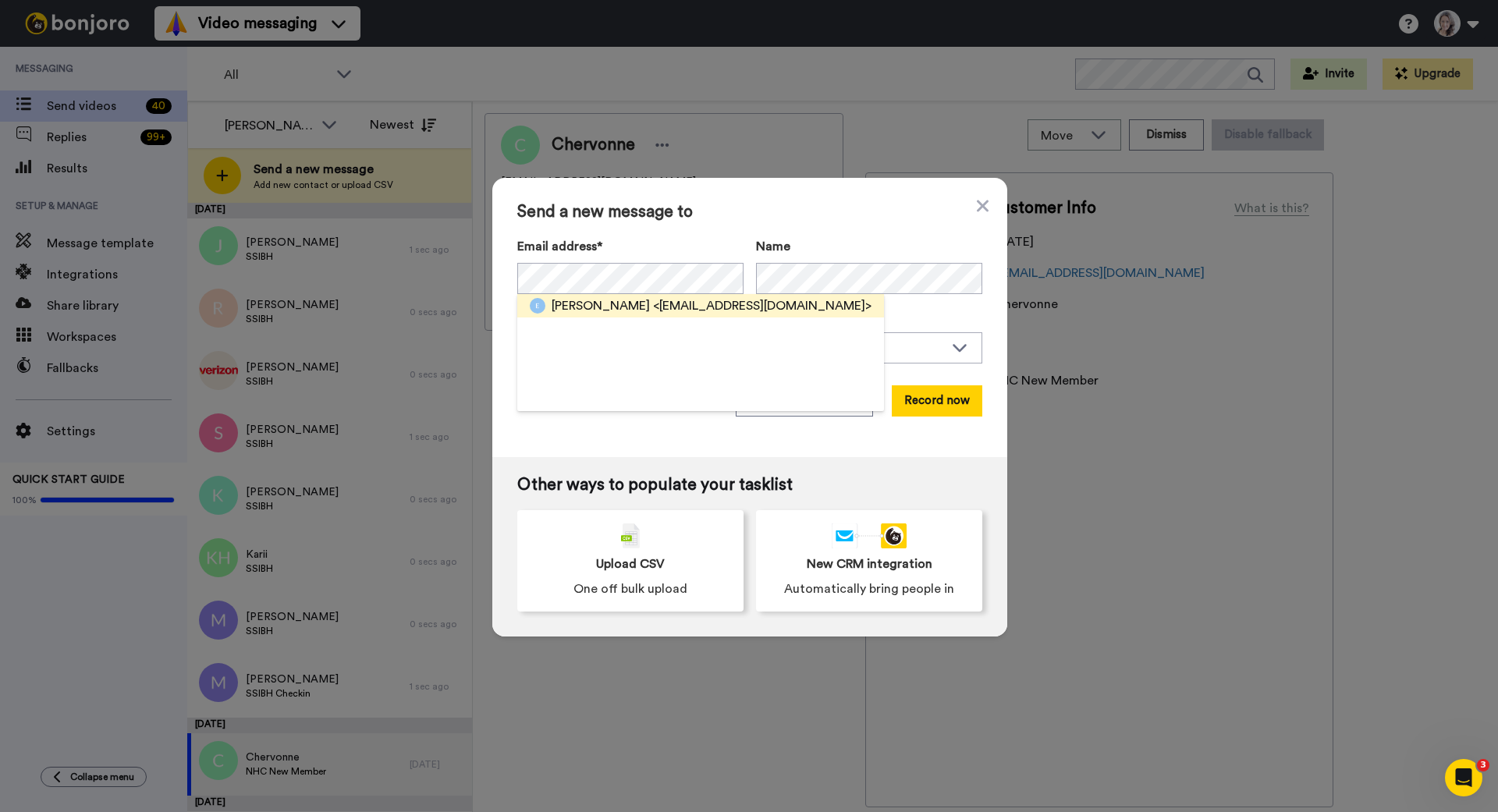
click at [622, 296] on div "Erika <erikaljarnold@gmail.com>" at bounding box center [700, 305] width 366 height 24
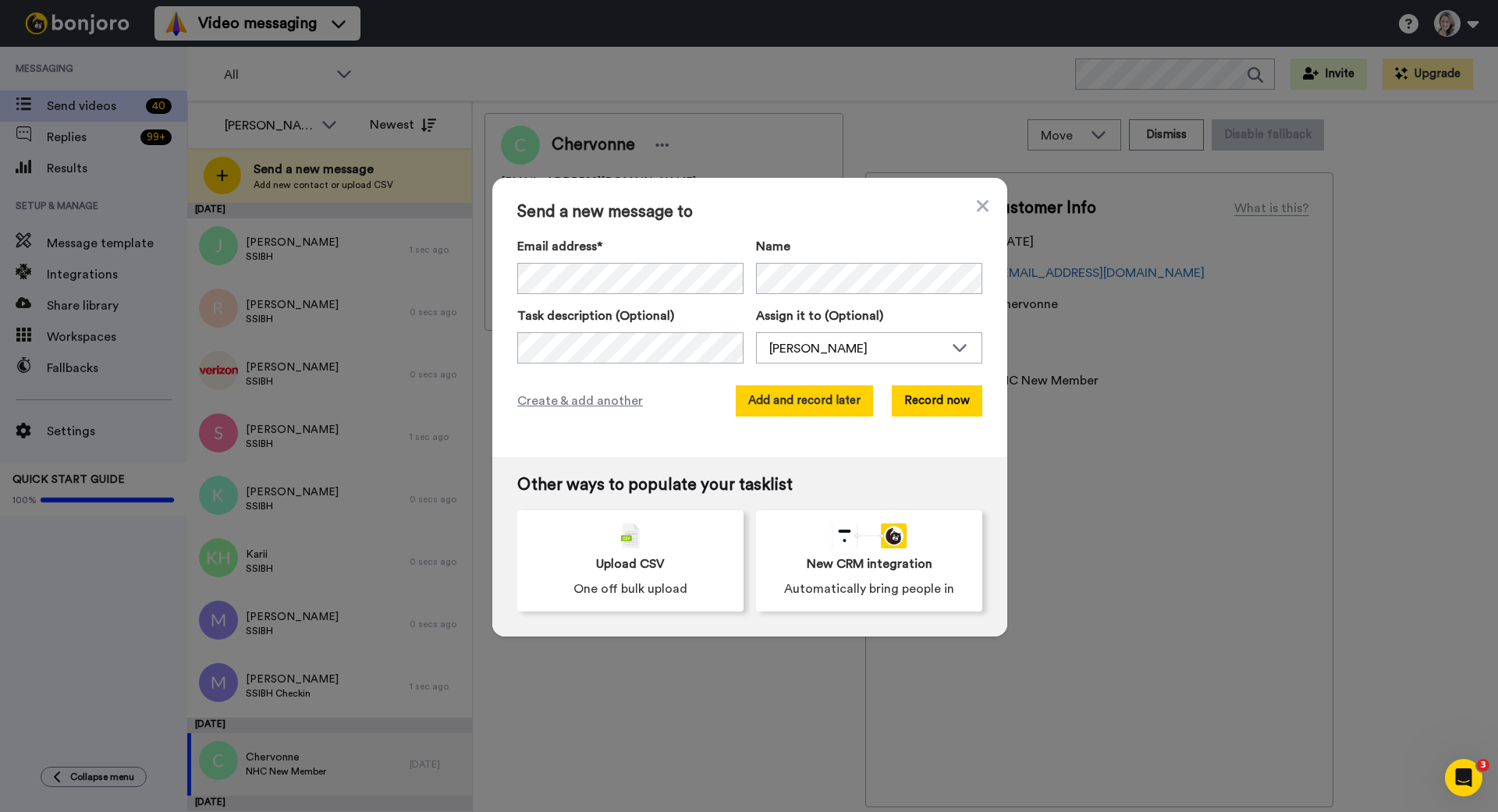
click at [777, 400] on button "Add and record later" at bounding box center [805, 401] width 138 height 31
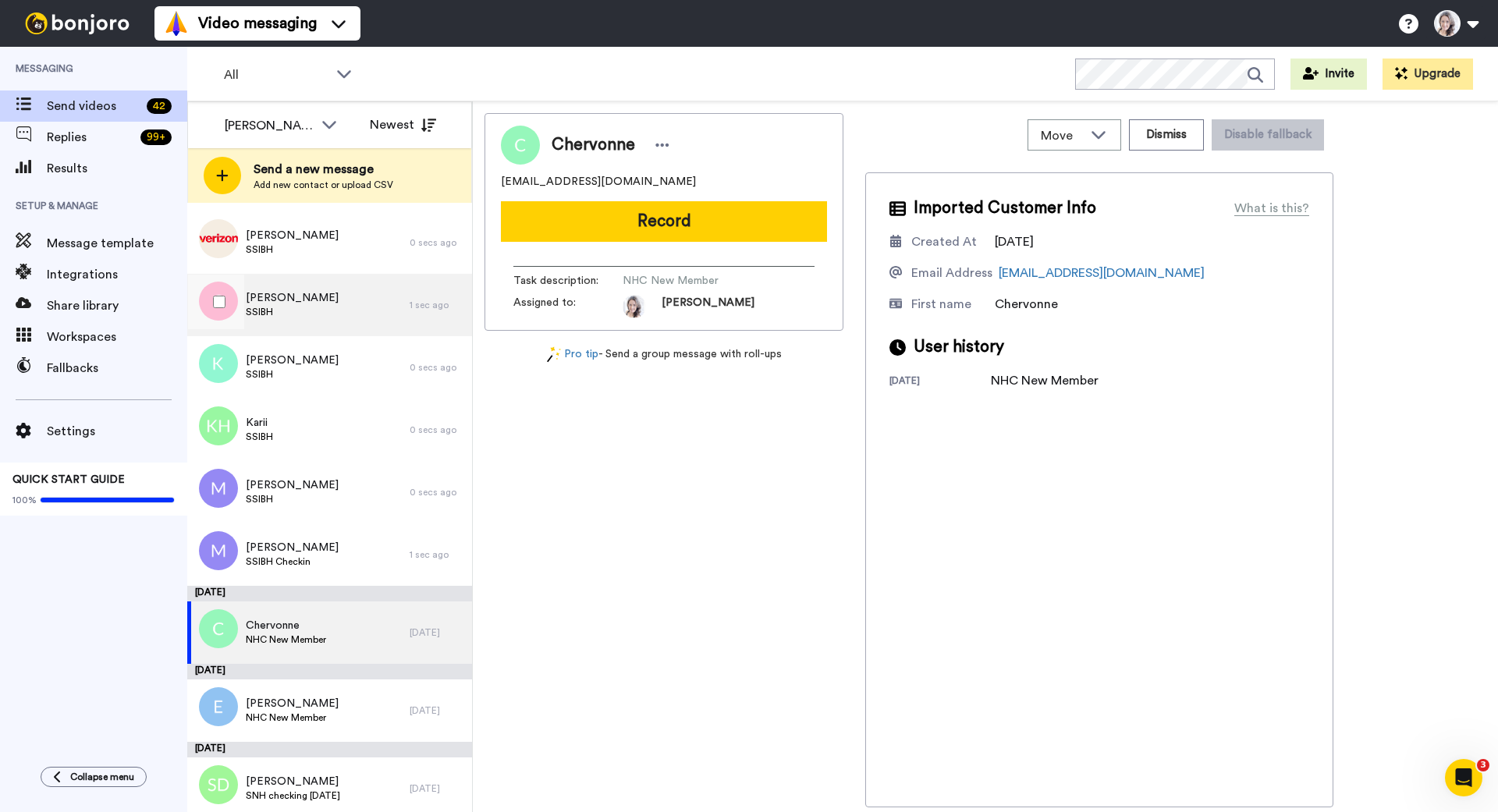
scroll to position [196, 0]
